Goal: Task Accomplishment & Management: Use online tool/utility

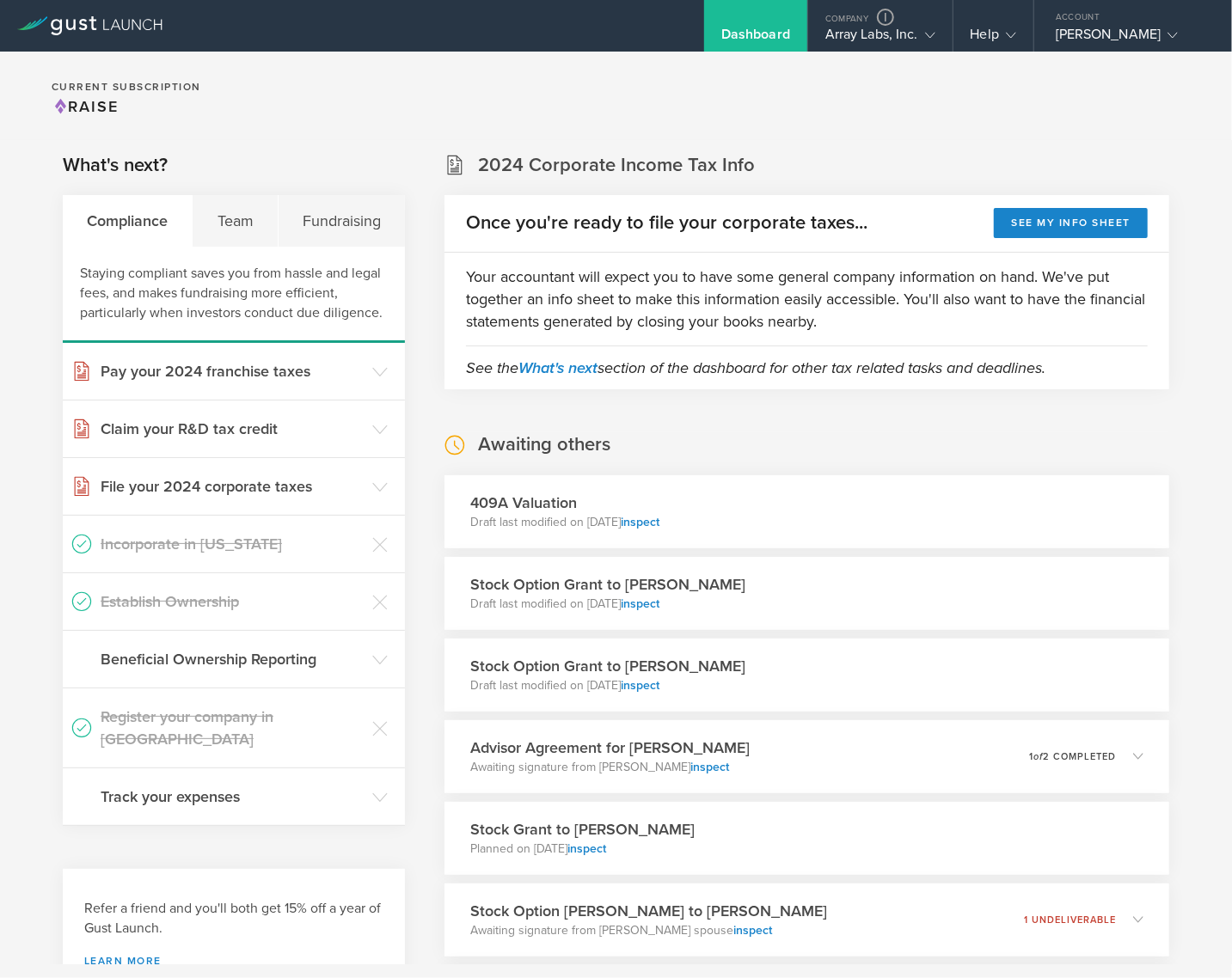
scroll to position [28, 0]
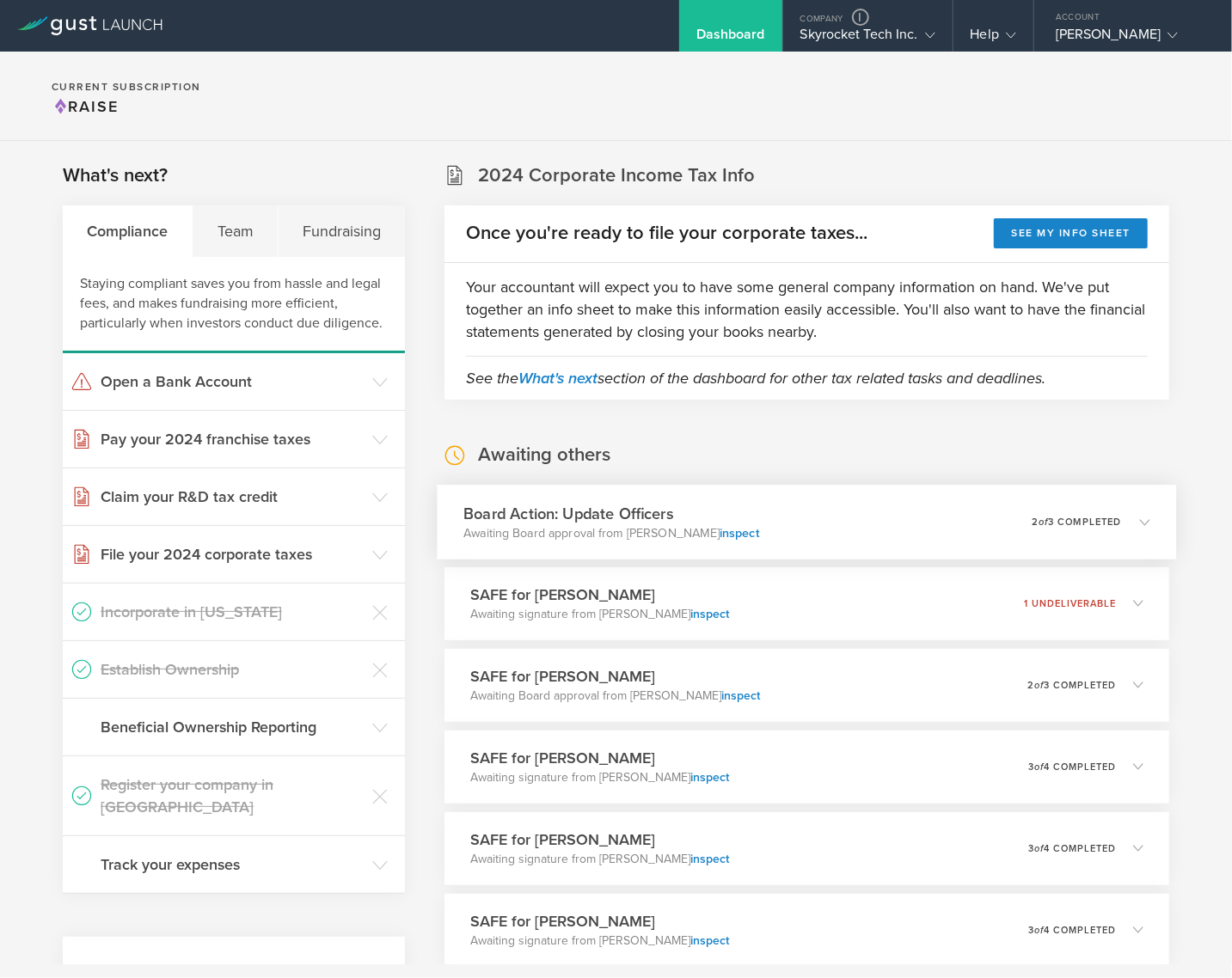
click at [867, 516] on div "Board Action: Update Officers Awaiting Board approval from [PERSON_NAME] inspec…" at bounding box center [807, 521] width 739 height 75
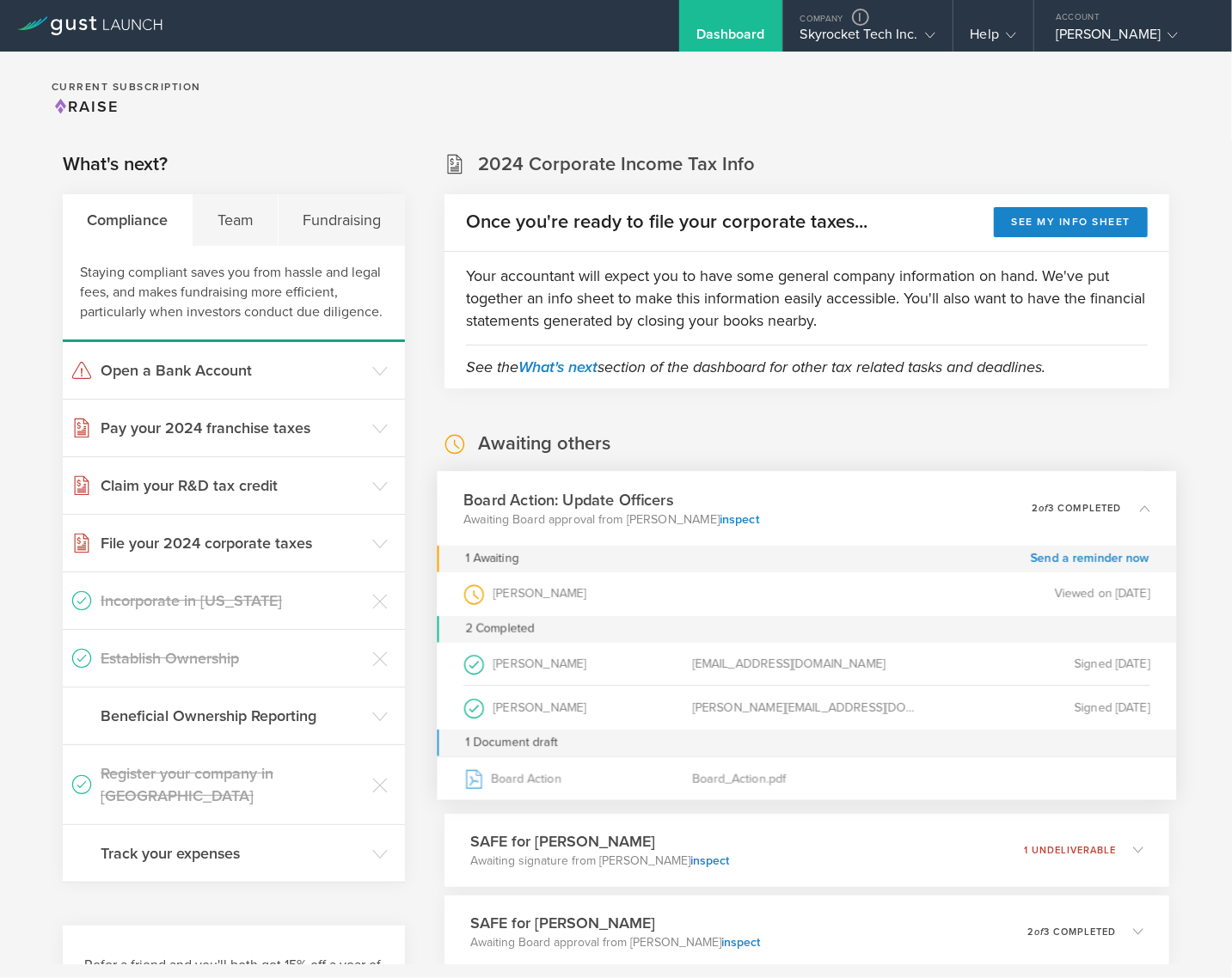
scroll to position [24, 0]
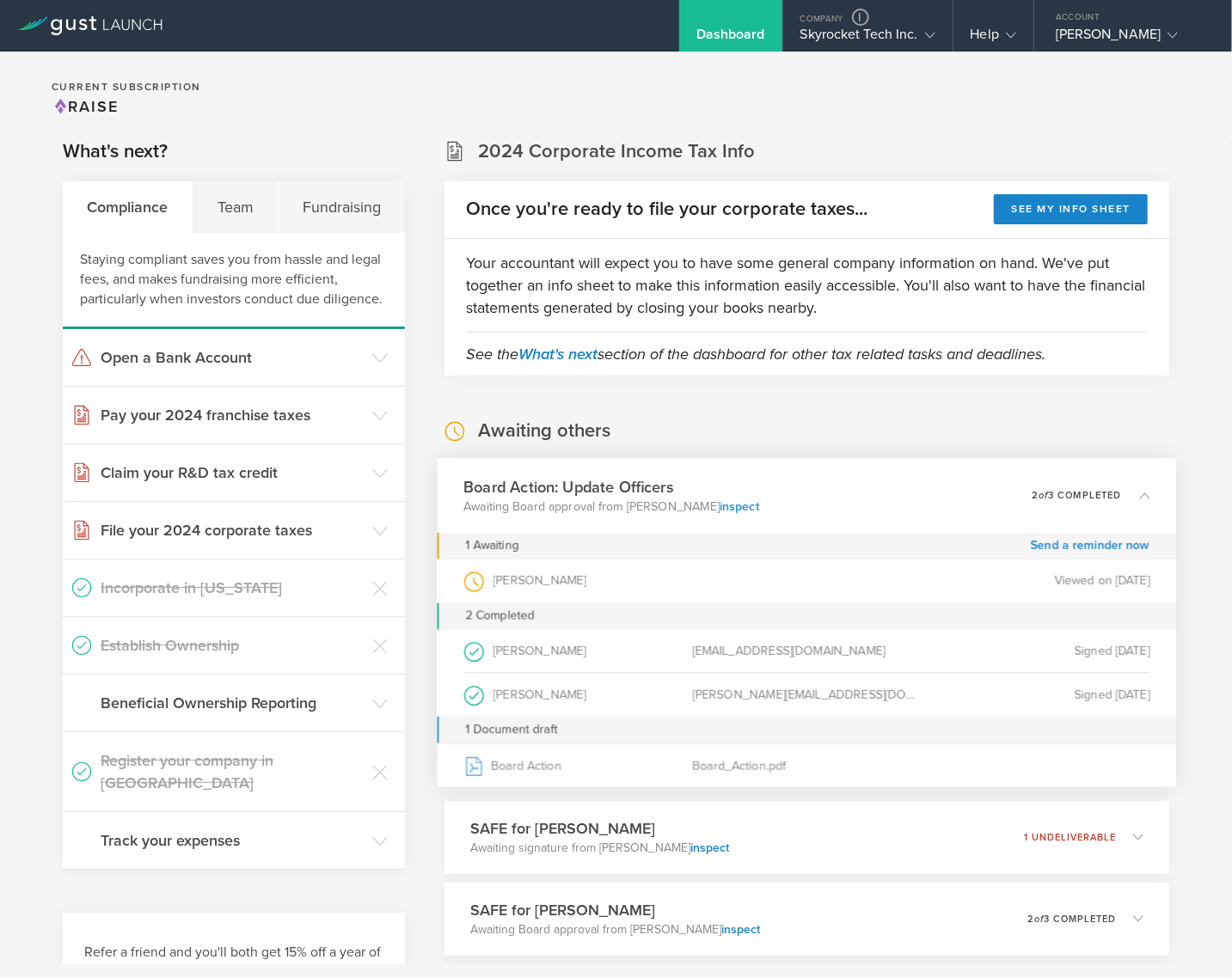
click at [732, 504] on link "inspect" at bounding box center [739, 505] width 40 height 15
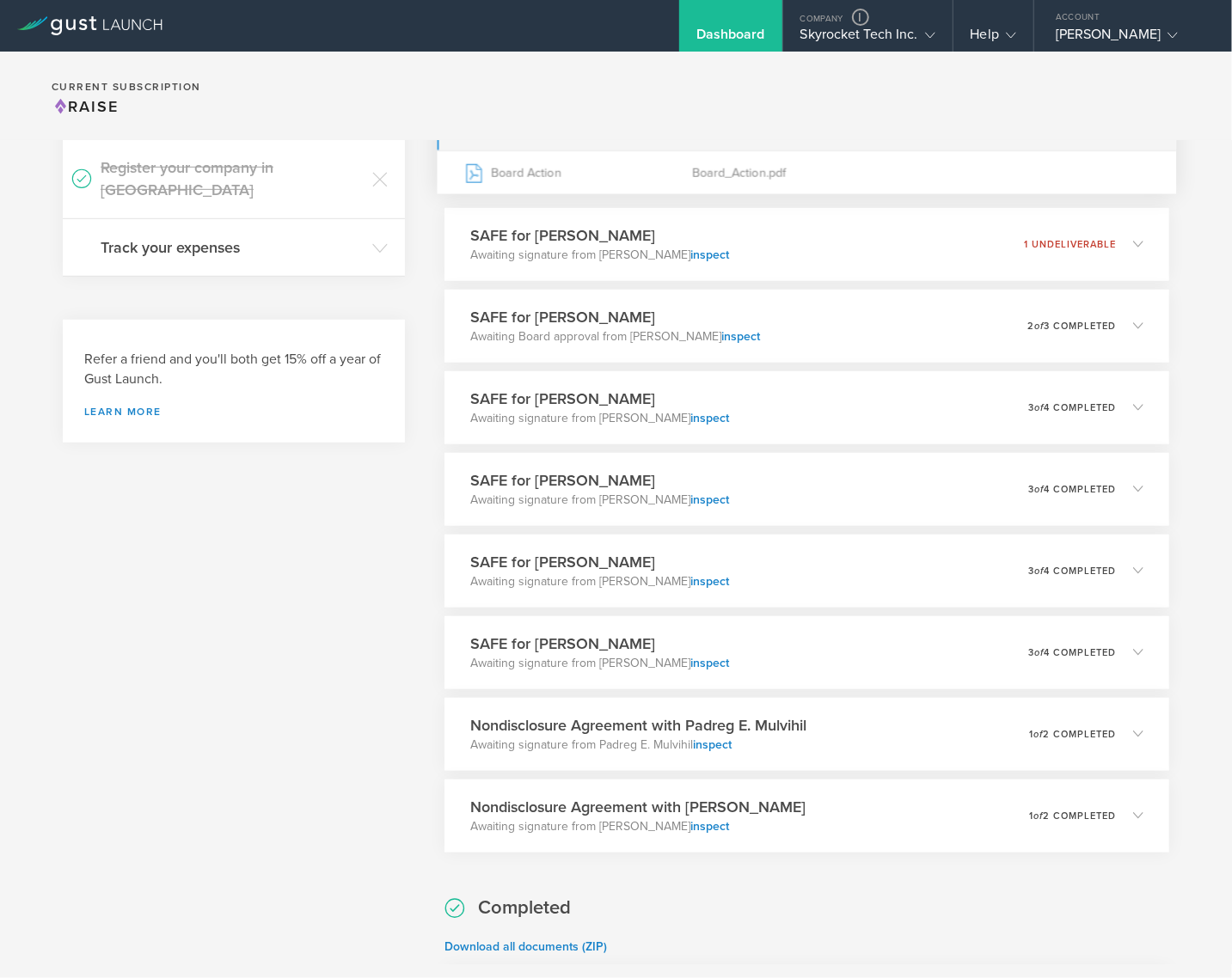
scroll to position [1252, 0]
